Goal: Transaction & Acquisition: Download file/media

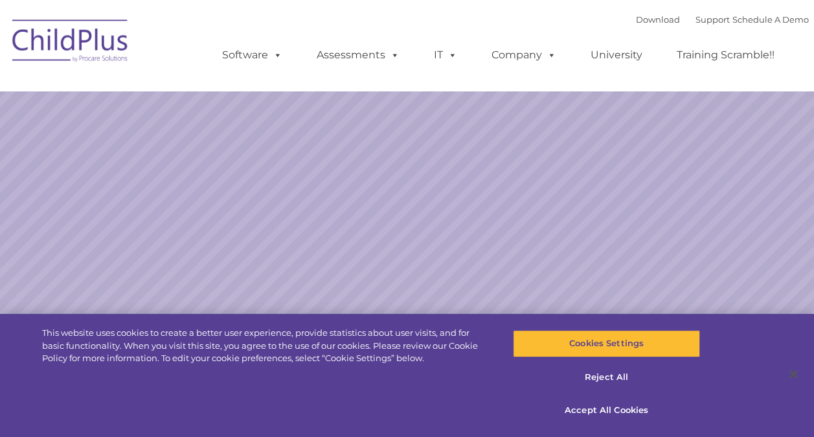
select select "MEDIUM"
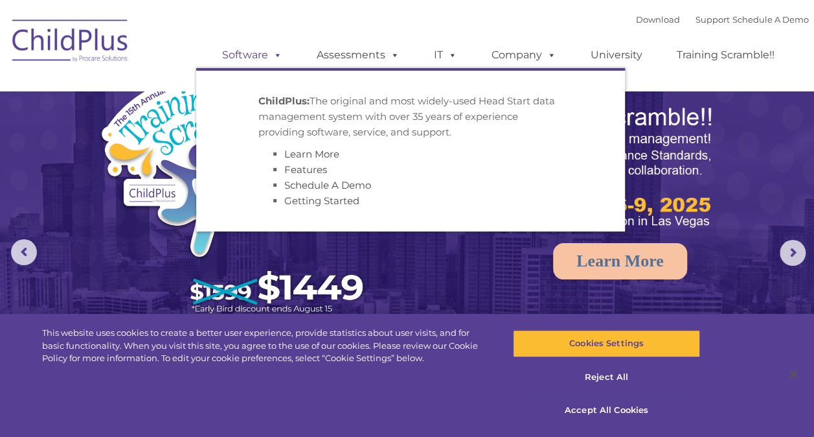
click at [270, 48] on link "Software" at bounding box center [252, 55] width 86 height 26
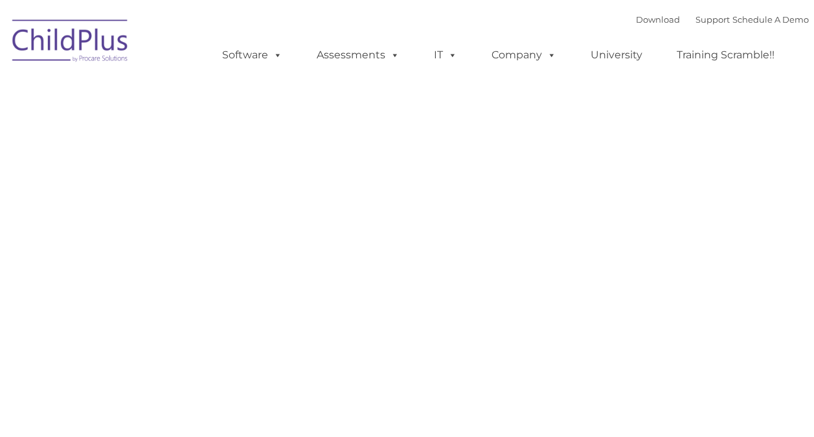
type input ""
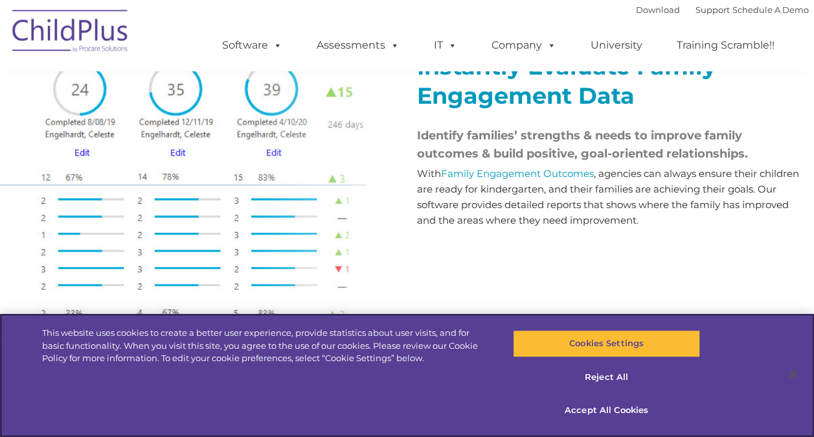
scroll to position [1541, 0]
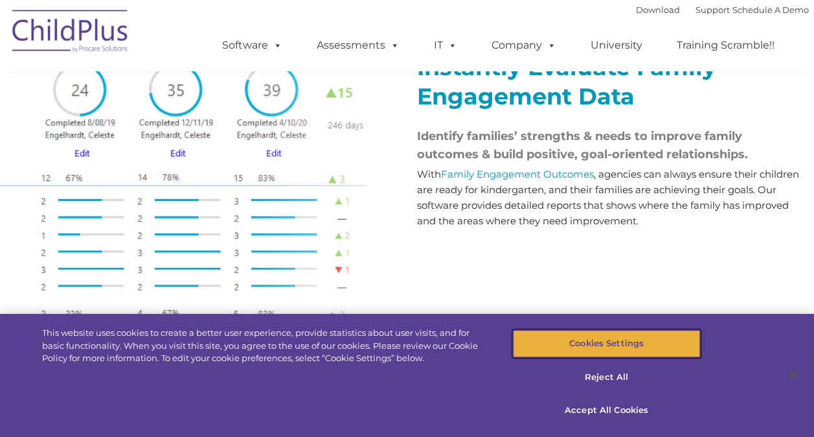
click at [545, 336] on button "Cookies Settings" at bounding box center [606, 343] width 187 height 27
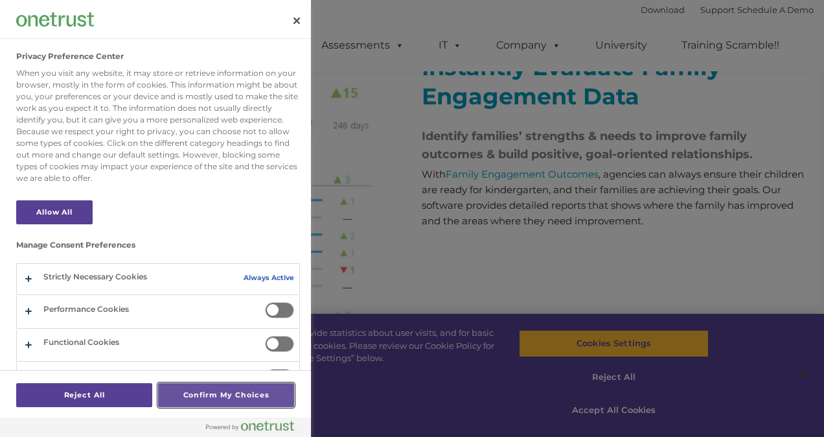
click at [211, 401] on button "Confirm My Choices" at bounding box center [226, 395] width 136 height 24
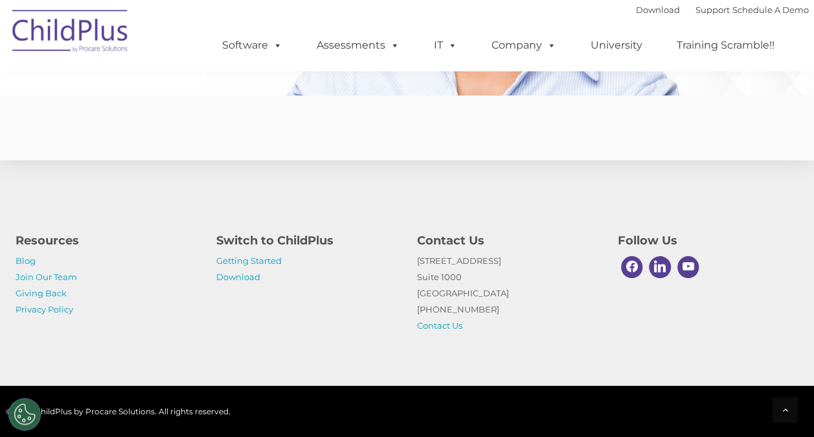
scroll to position [3211, 0]
click at [231, 272] on link "Download" at bounding box center [238, 276] width 44 height 10
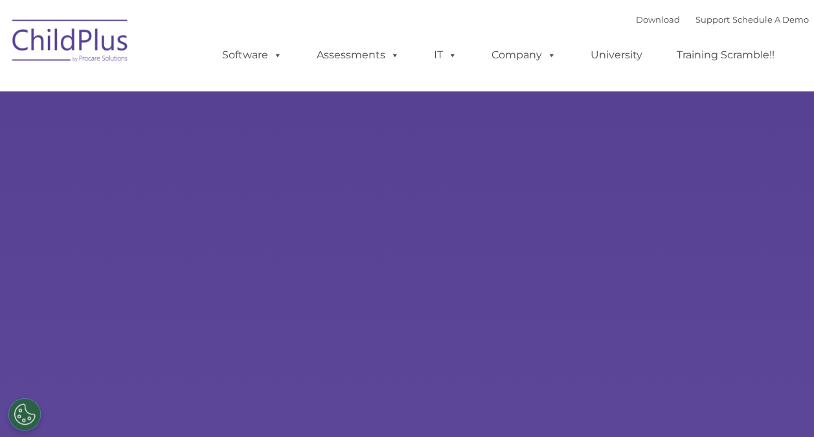
select select "MEDIUM"
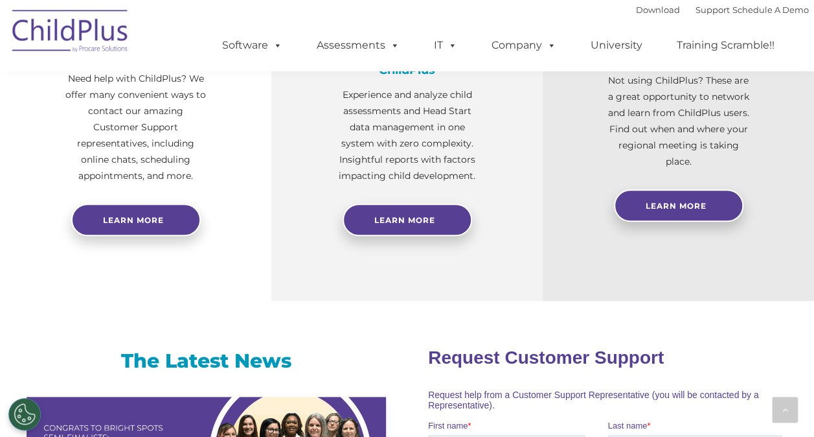
scroll to position [589, 0]
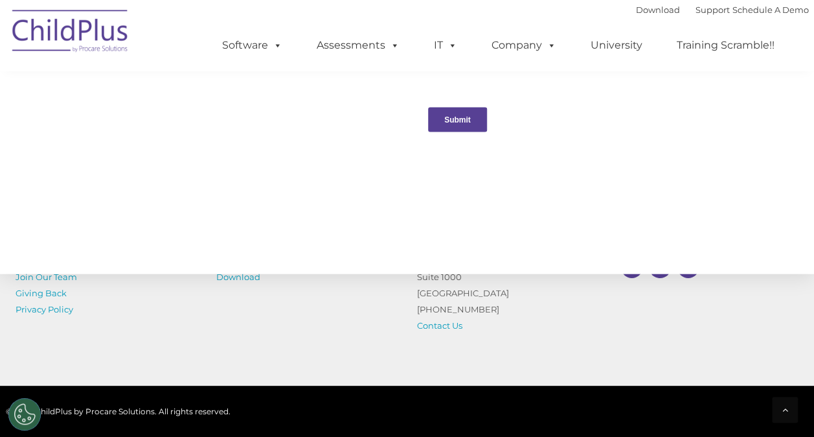
scroll to position [1501, 0]
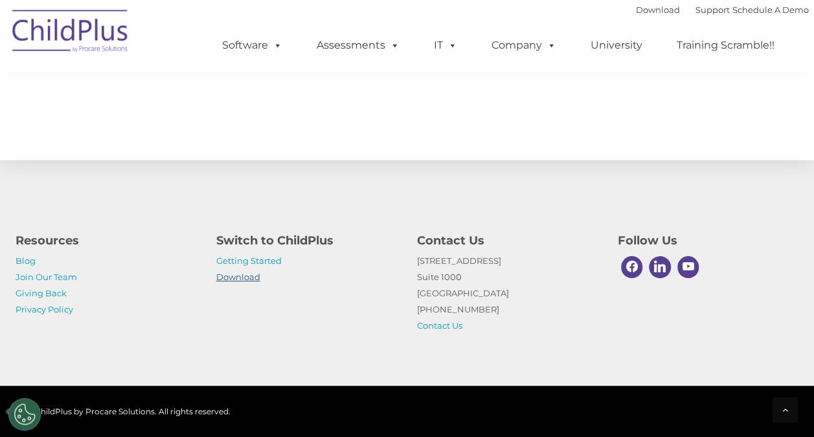
click at [232, 277] on link "Download" at bounding box center [238, 276] width 44 height 10
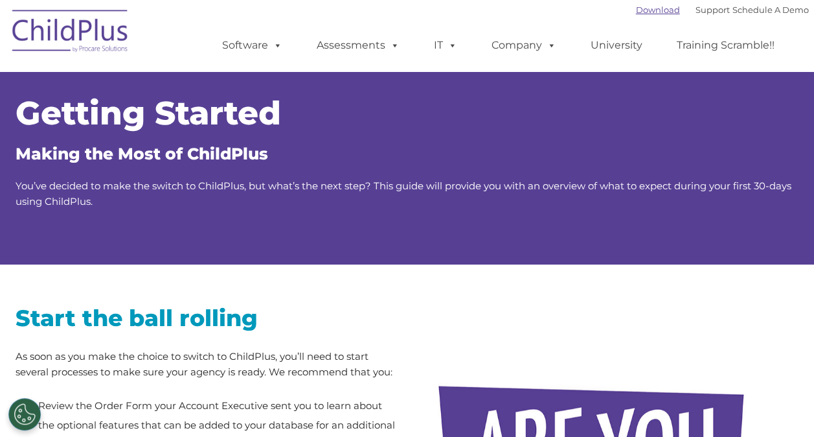
click at [636, 9] on link "Download" at bounding box center [658, 10] width 44 height 10
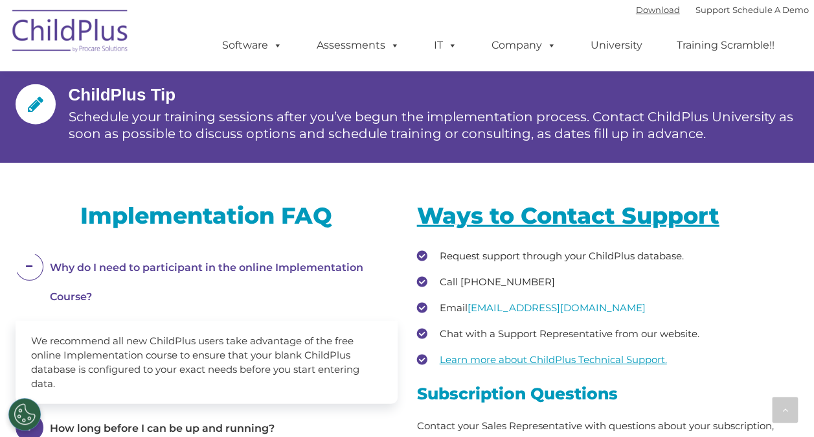
scroll to position [1611, 0]
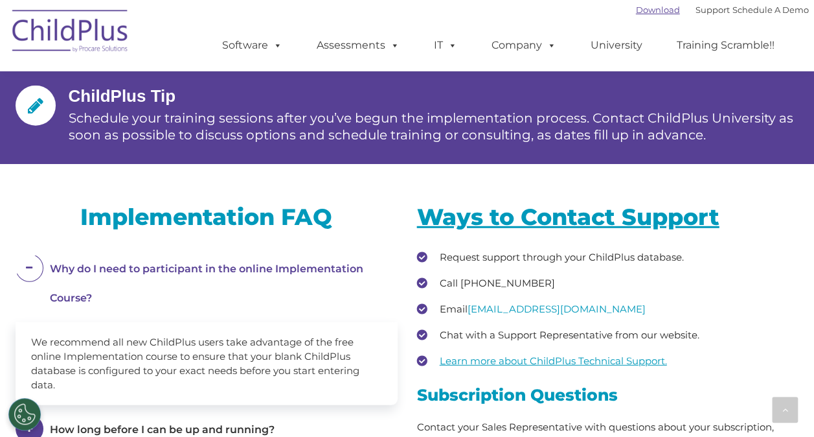
click at [636, 10] on link "Download" at bounding box center [658, 10] width 44 height 10
